Goal: Transaction & Acquisition: Register for event/course

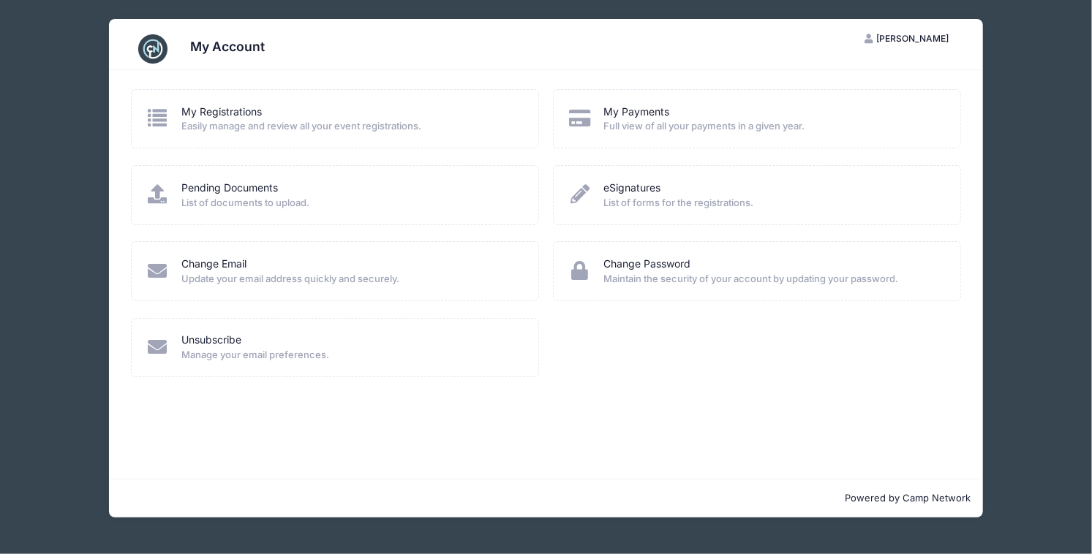
click at [62, 61] on div "My Account KW [PERSON_NAME] My Account Logout My Registrations Easily manage an…" at bounding box center [546, 268] width 1048 height 537
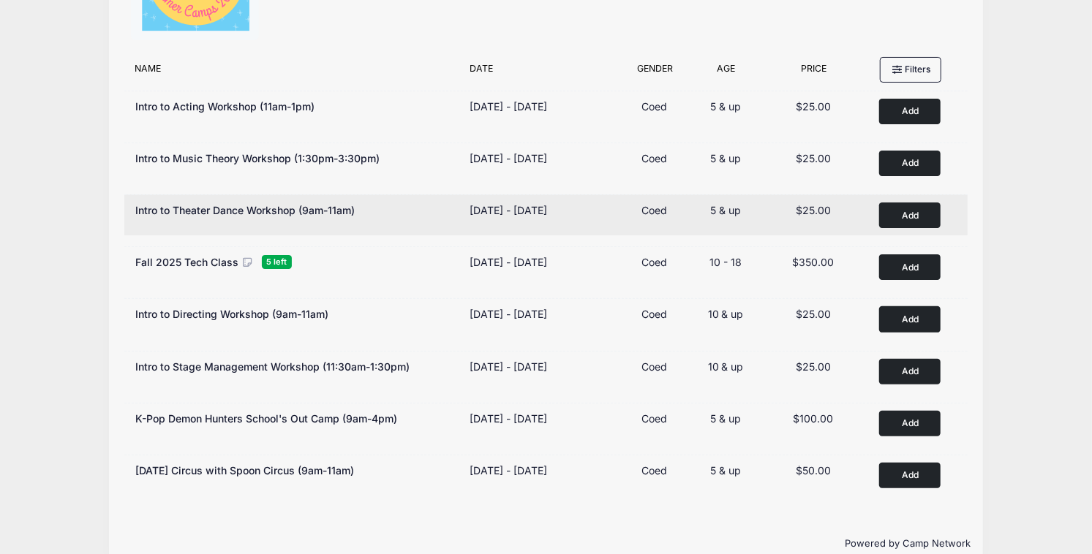
scroll to position [113, 0]
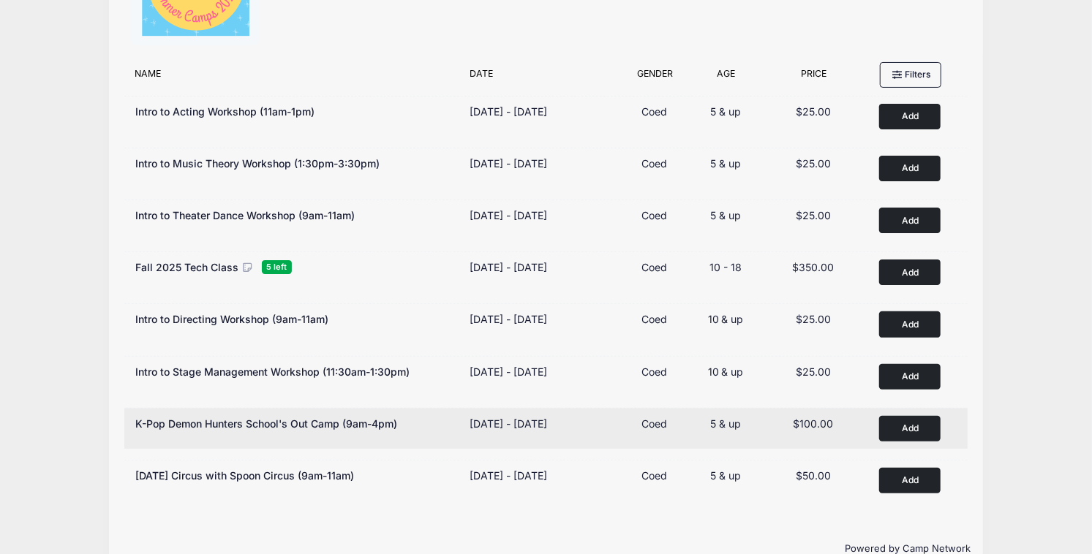
click at [895, 427] on button "Add to Cart" at bounding box center [909, 429] width 61 height 26
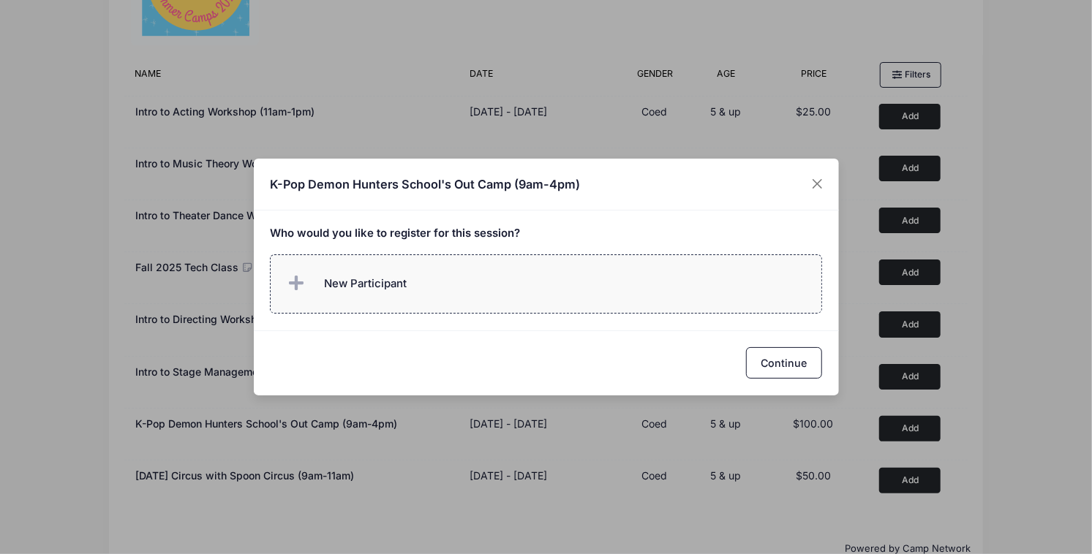
click at [342, 274] on span "New Participant" at bounding box center [345, 283] width 121 height 29
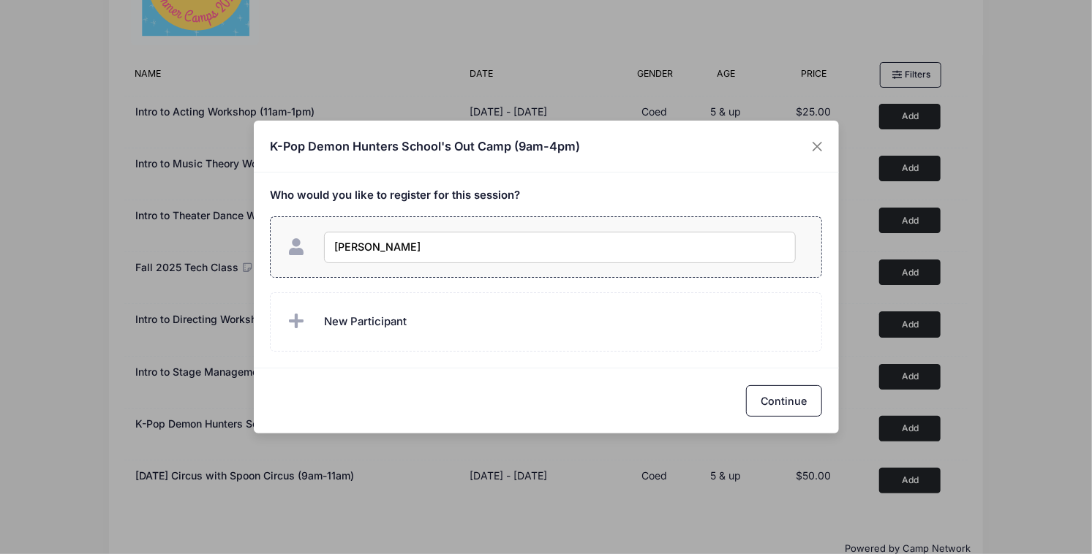
type input "Molly Whiting"
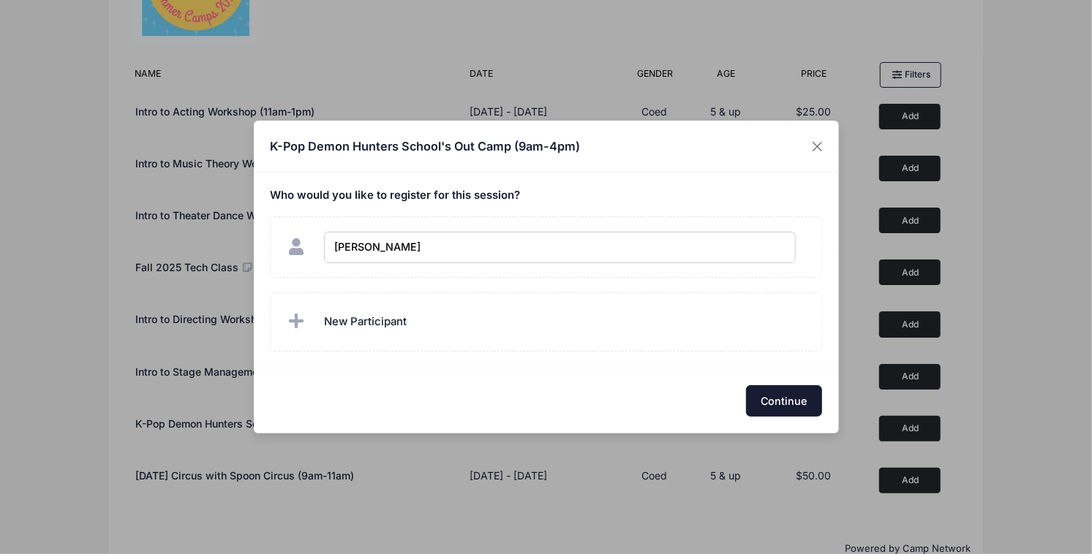
checkbox input "true"
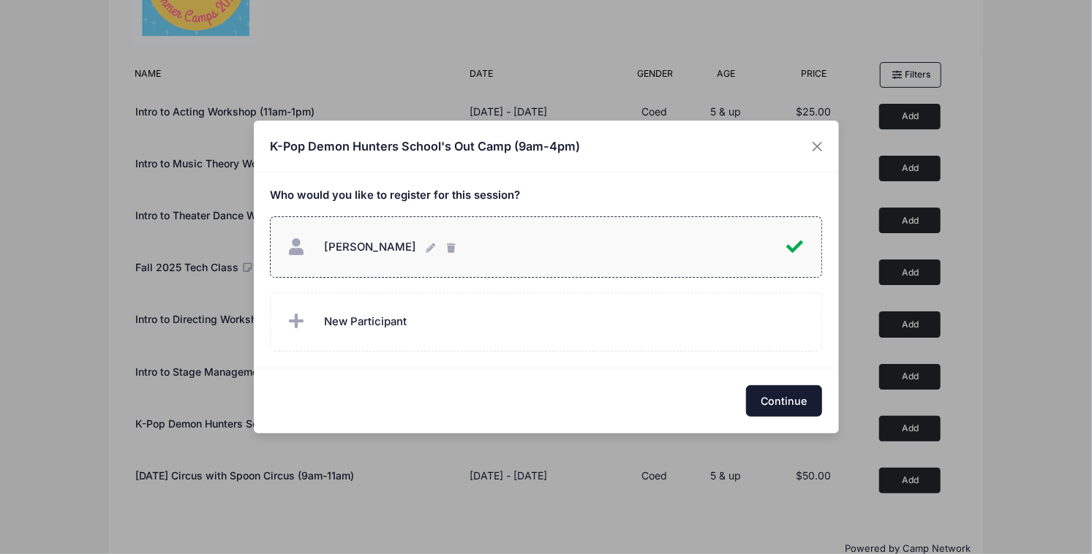
click at [787, 404] on button "Continue" at bounding box center [784, 400] width 76 height 31
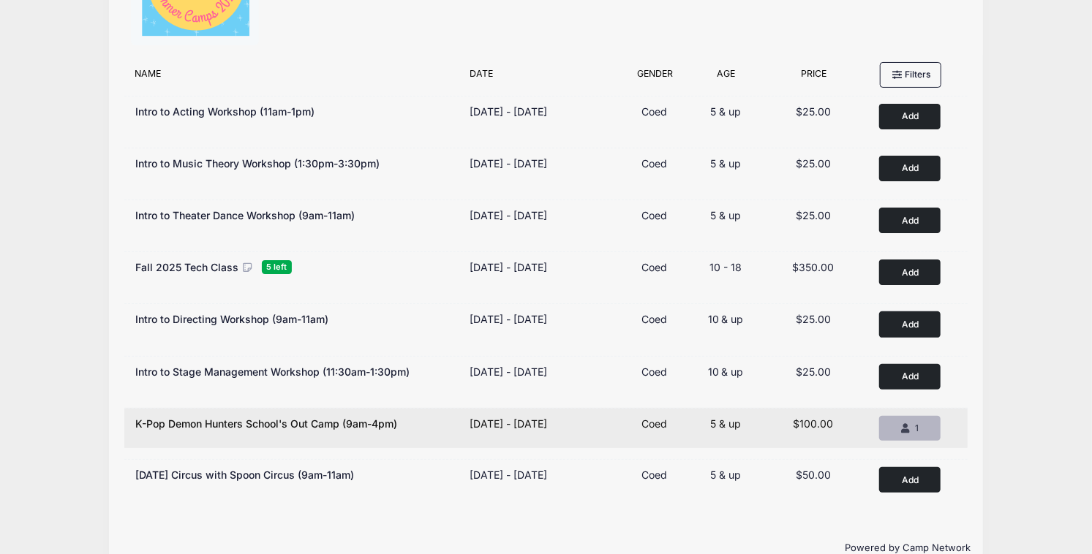
click at [899, 429] on div "1" at bounding box center [910, 428] width 37 height 13
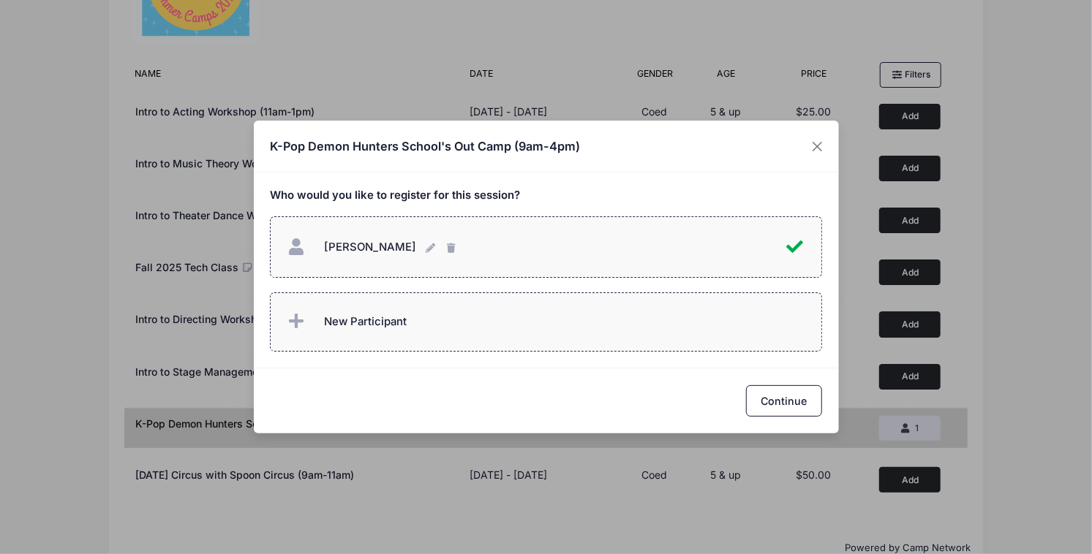
click at [379, 320] on span "New Participant" at bounding box center [365, 322] width 83 height 16
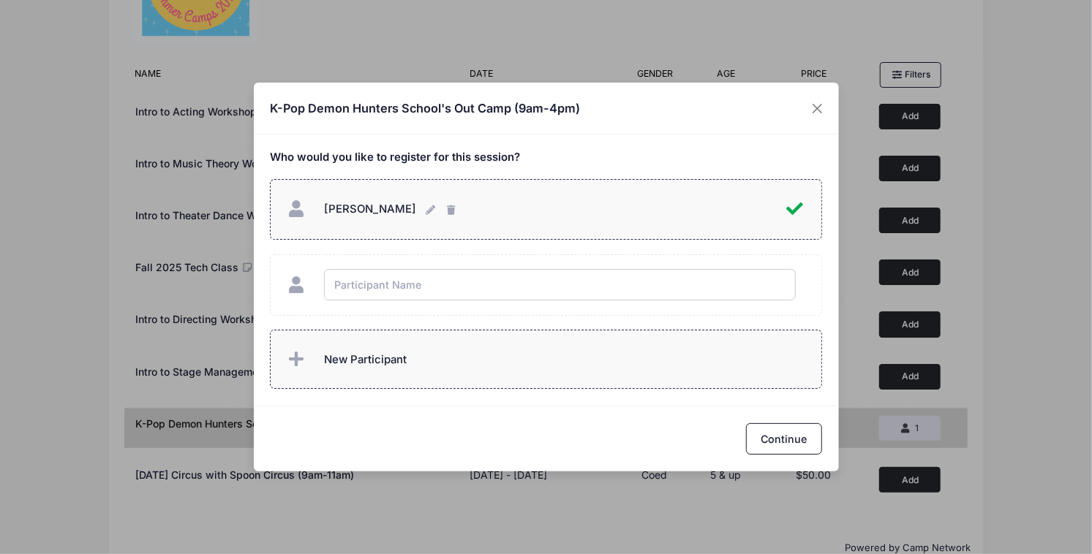
type input "K"
type input "Kate Whiting"
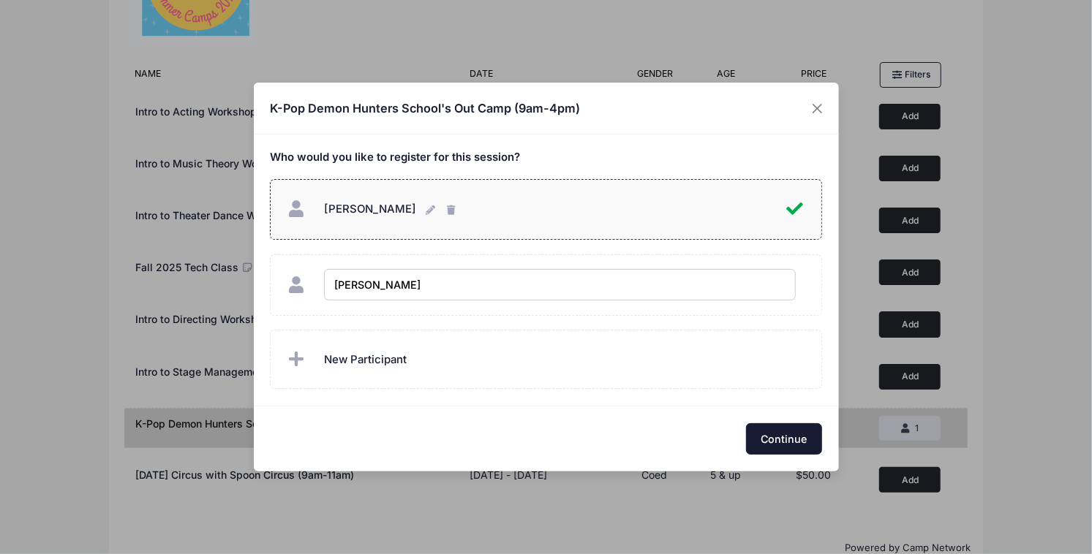
checkbox input "true"
click at [791, 444] on button "Continue" at bounding box center [784, 438] width 76 height 31
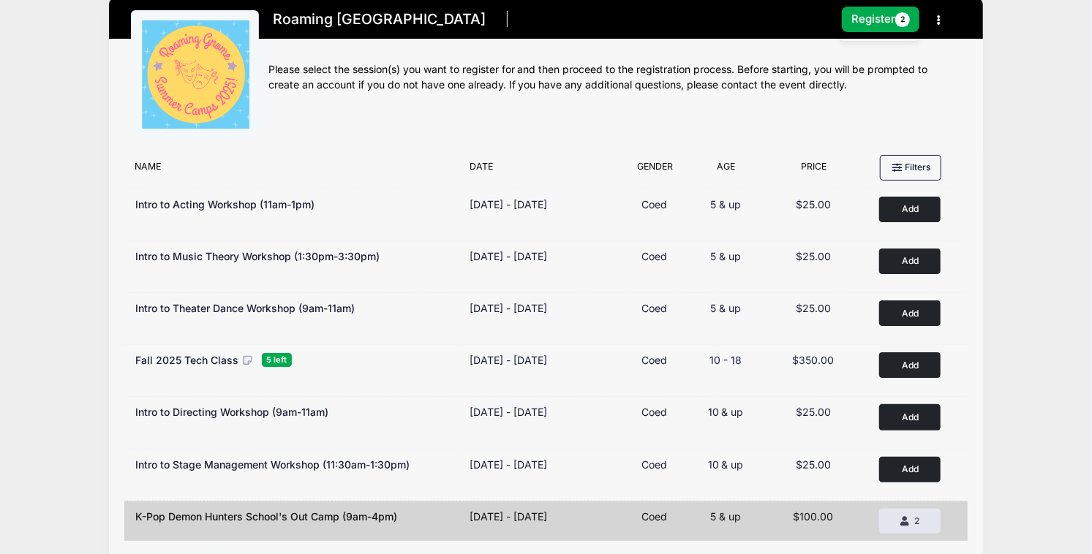
scroll to position [19, 0]
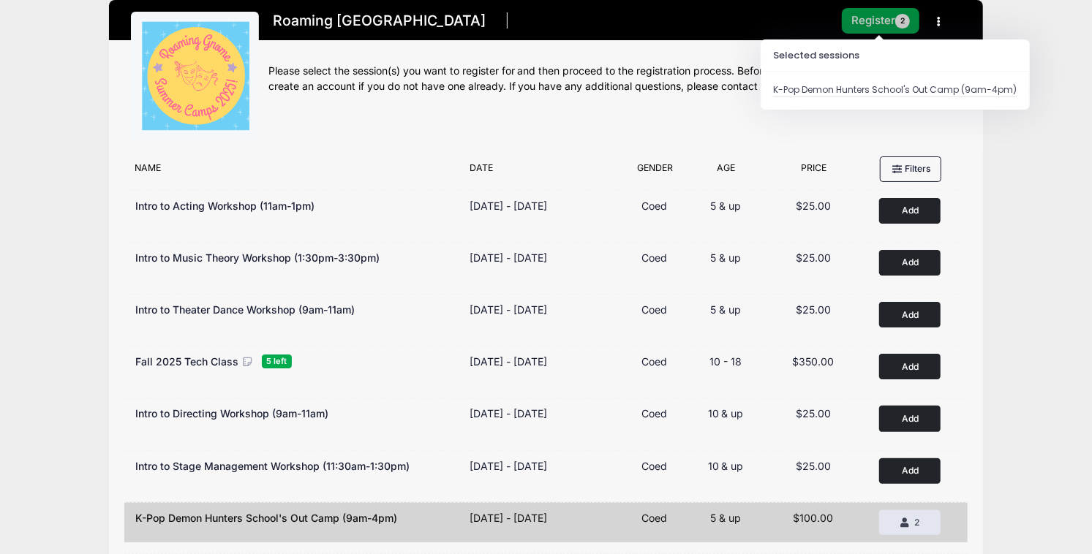
click at [866, 25] on button "Register 2" at bounding box center [881, 21] width 78 height 26
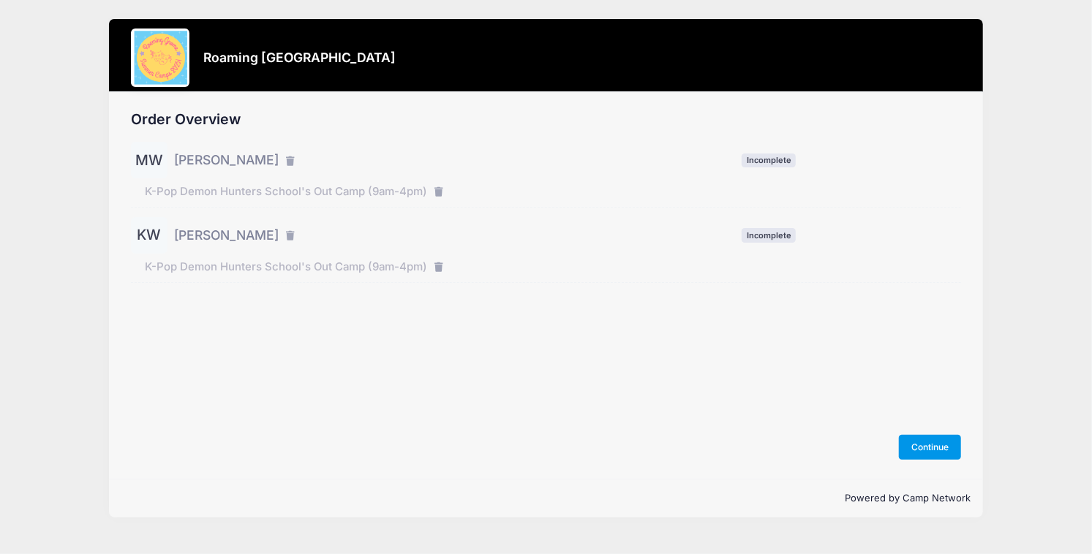
click at [925, 447] on button "Continue" at bounding box center [930, 447] width 63 height 25
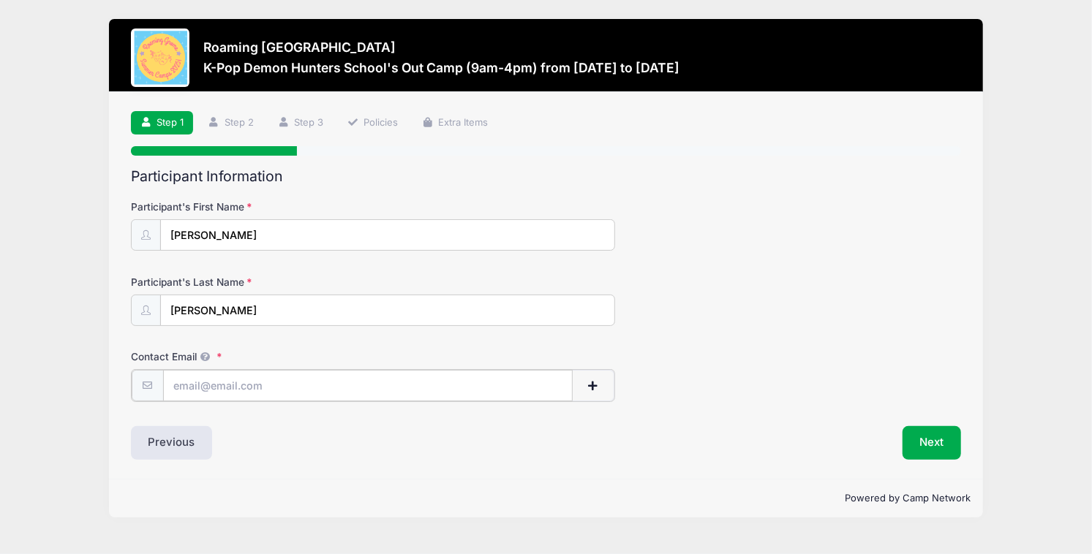
click at [222, 391] on input "Contact Email" at bounding box center [367, 385] width 409 height 31
type input "kylie.n.whiting@gmail.com"
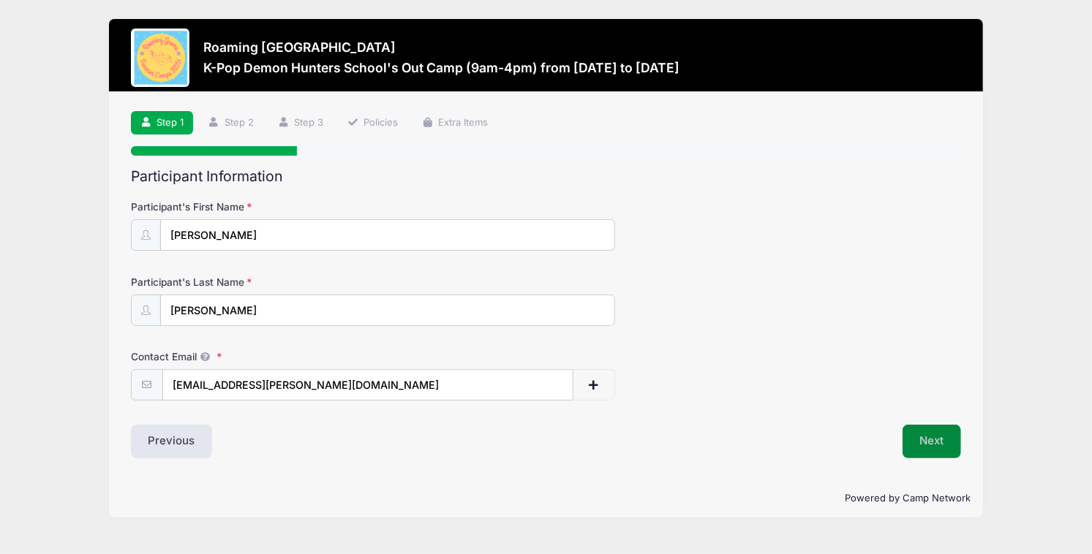
click at [939, 440] on button "Next" at bounding box center [931, 442] width 59 height 34
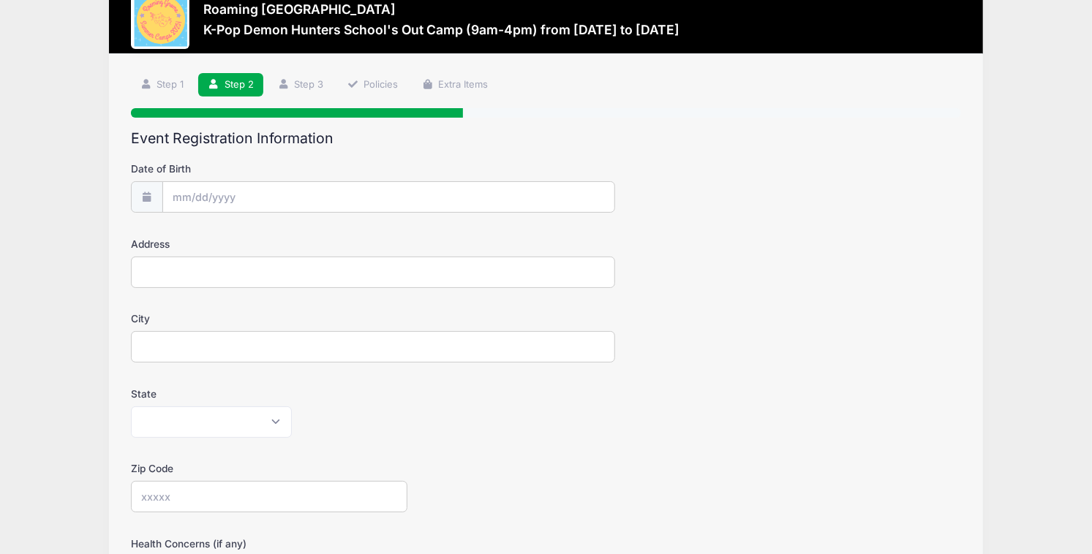
scroll to position [42, 0]
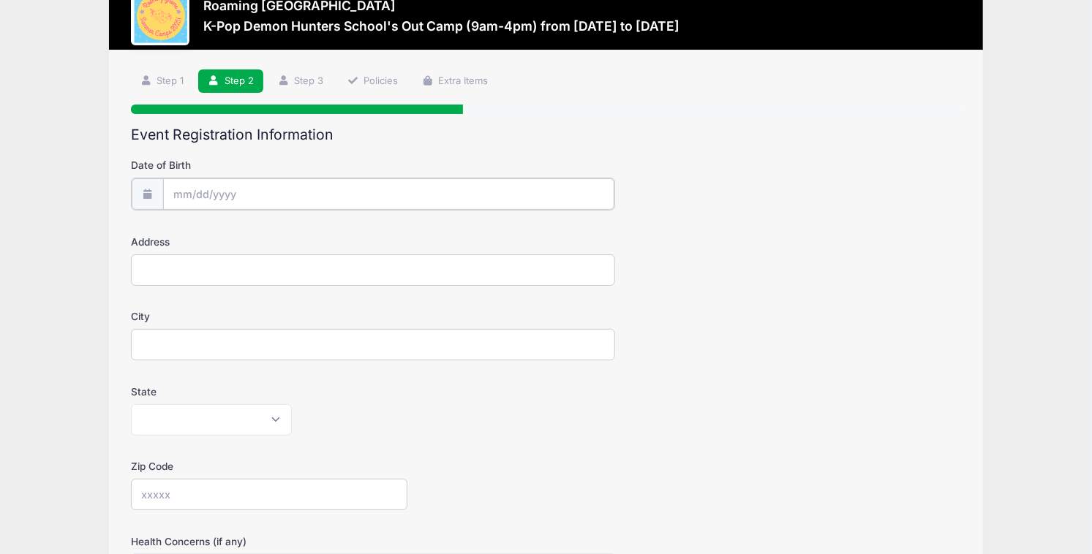
click at [182, 195] on input "Date of Birth" at bounding box center [388, 193] width 451 height 31
click at [178, 230] on span at bounding box center [185, 233] width 24 height 25
select select "6"
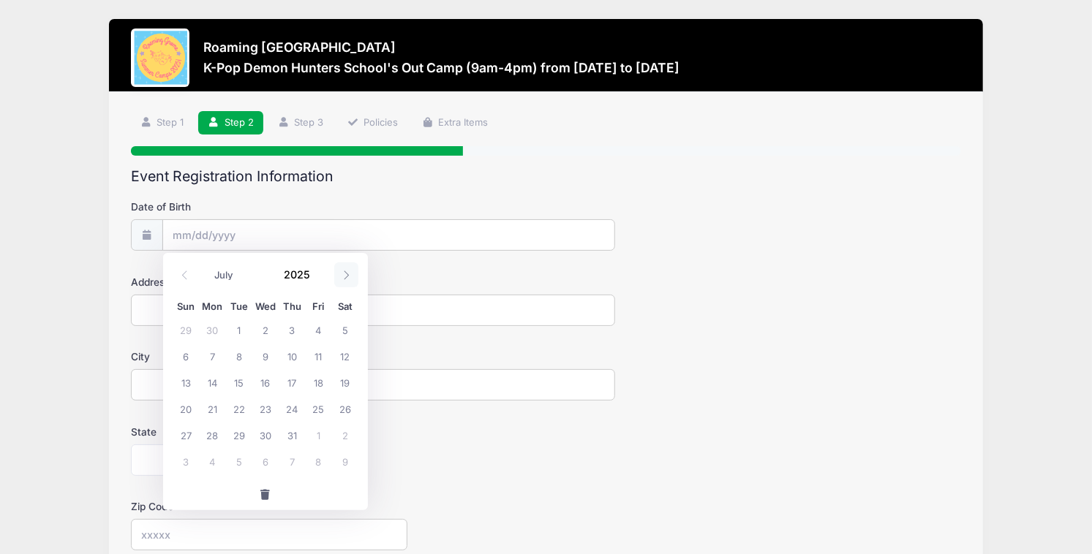
scroll to position [2, 0]
